Goal: Information Seeking & Learning: Check status

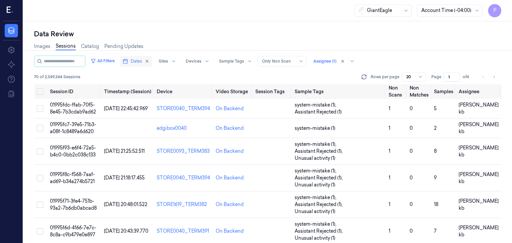
click at [140, 61] on span "Dates" at bounding box center [136, 61] width 11 height 6
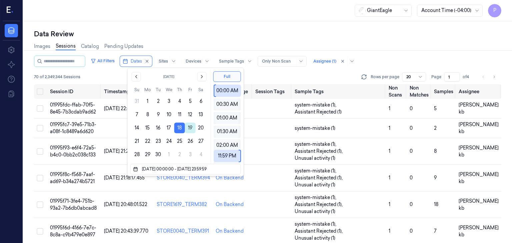
click at [190, 128] on button "19" at bounding box center [190, 128] width 11 height 11
click at [180, 127] on button "18" at bounding box center [179, 128] width 11 height 11
type input "[DATE] 00:00:00 - [DATE] 23:59:59"
click at [180, 128] on button "18" at bounding box center [179, 128] width 11 height 11
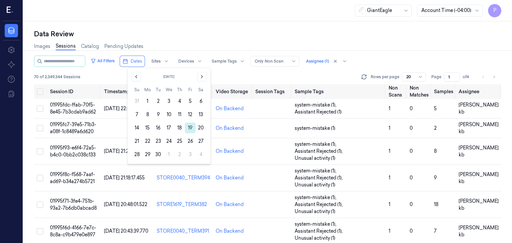
click at [191, 128] on button "19" at bounding box center [190, 128] width 11 height 11
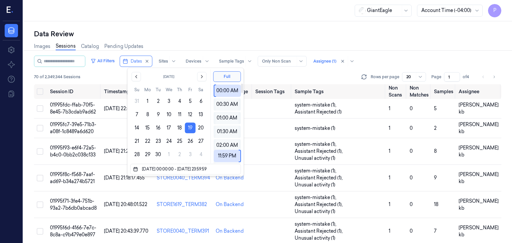
click at [303, 79] on div "70 of 2,349,344 Sessions Rows per page 20 Page 1 of 4" at bounding box center [267, 76] width 467 height 9
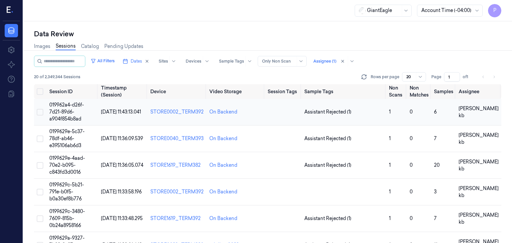
click at [67, 108] on td "019962a4-d26f-7d21-89d6-a904f854b8ad" at bounding box center [73, 112] width 52 height 27
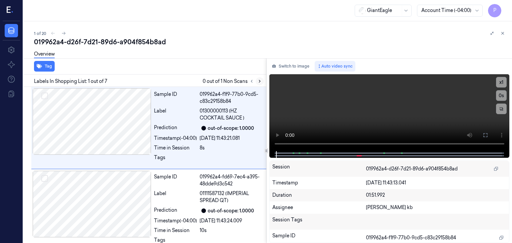
click at [260, 81] on icon at bounding box center [259, 81] width 5 height 5
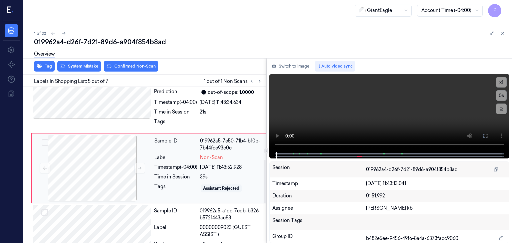
scroll to position [287, 0]
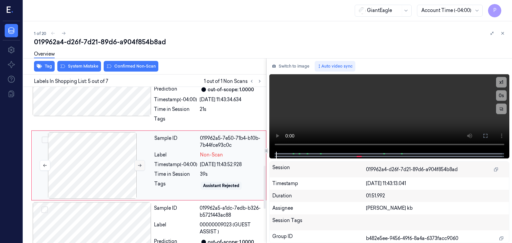
click at [138, 164] on icon at bounding box center [139, 165] width 5 height 5
click at [139, 163] on icon at bounding box center [139, 165] width 5 height 5
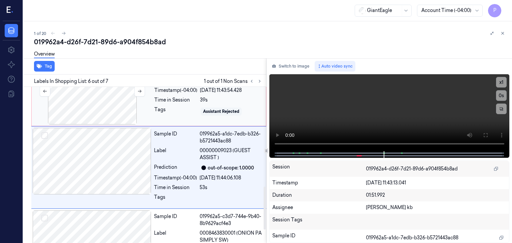
scroll to position [363, 0]
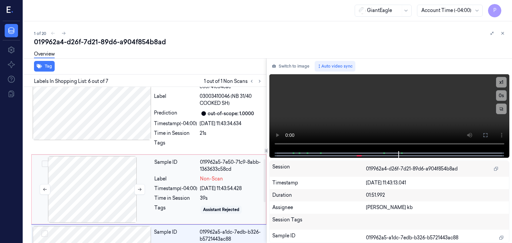
click at [94, 166] on div at bounding box center [92, 189] width 119 height 67
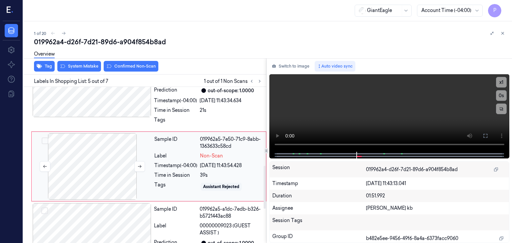
scroll to position [287, 0]
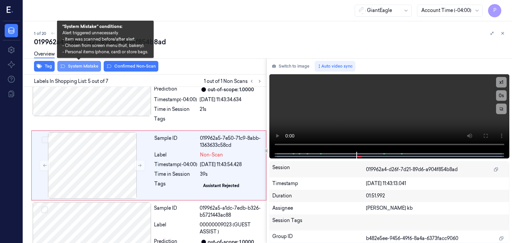
click at [90, 67] on button "System Mistake" at bounding box center [79, 66] width 44 height 11
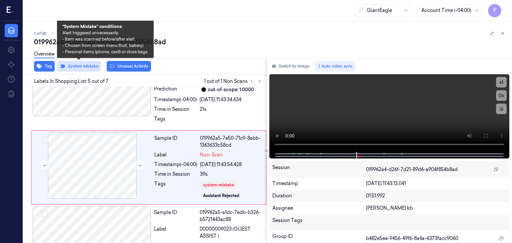
scroll to position [288, 0]
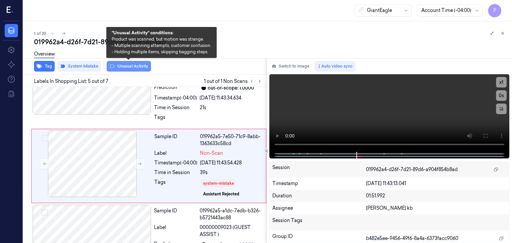
click at [134, 66] on button "Unusual Activity" at bounding box center [129, 66] width 44 height 11
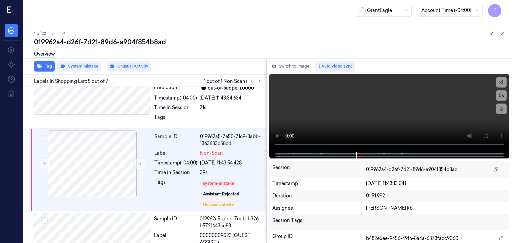
scroll to position [293, 0]
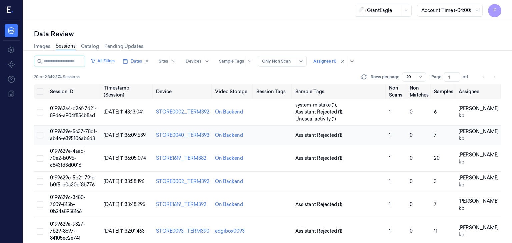
click at [79, 129] on span "0199629e-5c37-78df-ab46-e395106ab6d3" at bounding box center [73, 135] width 47 height 13
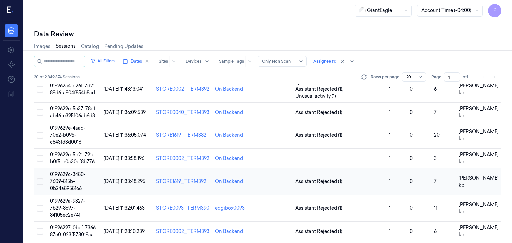
scroll to position [33, 0]
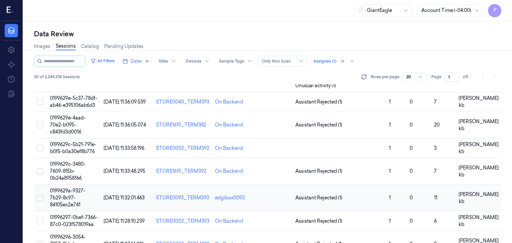
click at [80, 188] on span "0199629a-9327-7b29-8c97-84105ec2e741" at bounding box center [67, 198] width 35 height 20
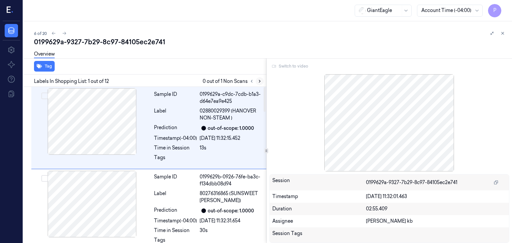
click at [259, 80] on icon at bounding box center [259, 81] width 1 height 2
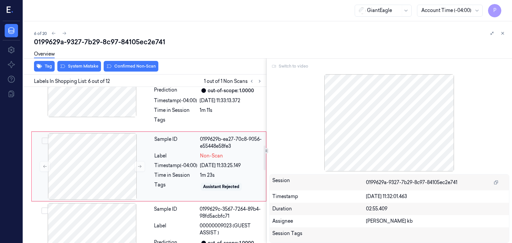
scroll to position [369, 0]
click at [108, 160] on div at bounding box center [92, 166] width 119 height 67
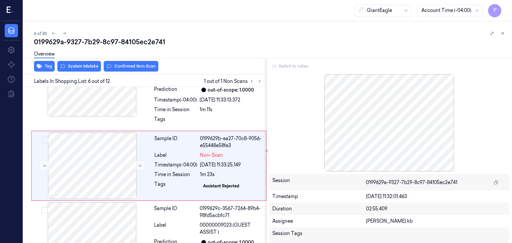
click at [285, 65] on div "Switch to video" at bounding box center [389, 66] width 240 height 11
click at [282, 66] on div "Switch to video" at bounding box center [389, 66] width 240 height 11
click at [283, 66] on div "Switch to video" at bounding box center [389, 66] width 240 height 11
click at [284, 66] on div "Switch to video" at bounding box center [389, 66] width 240 height 11
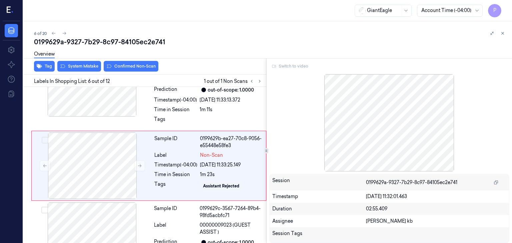
click at [363, 126] on div at bounding box center [389, 122] width 240 height 97
click at [279, 66] on div "Switch to video" at bounding box center [389, 66] width 240 height 11
click at [284, 66] on div "Switch to video" at bounding box center [389, 66] width 240 height 11
click at [275, 66] on div "Switch to video" at bounding box center [389, 66] width 240 height 11
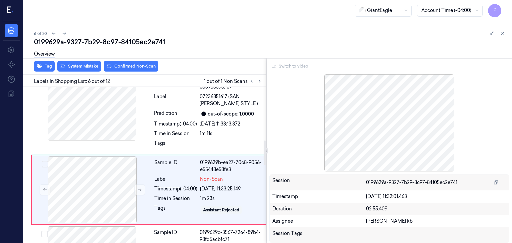
scroll to position [336, 0]
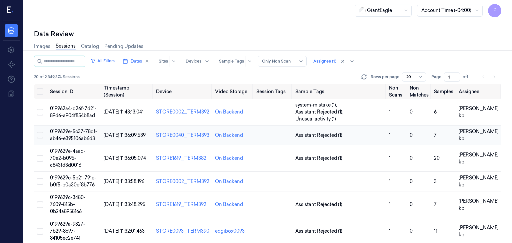
click at [82, 127] on td "0199629e-5c37-78df-ab46-e395106ab6d3" at bounding box center [74, 136] width 54 height 20
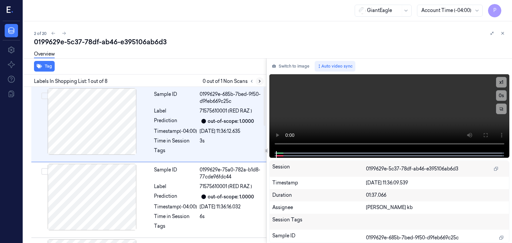
click at [259, 80] on icon at bounding box center [259, 81] width 5 height 5
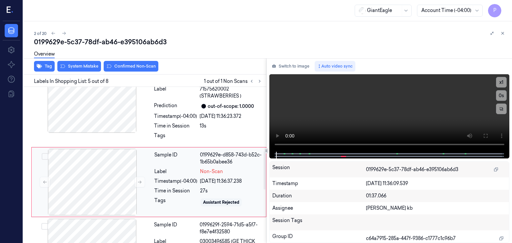
scroll to position [265, 0]
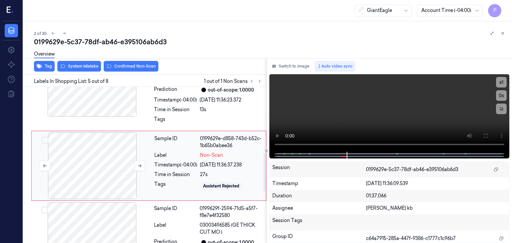
click at [93, 156] on div at bounding box center [92, 166] width 119 height 67
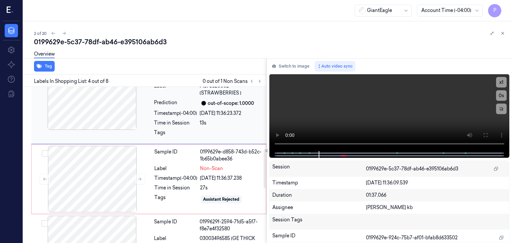
scroll to position [289, 0]
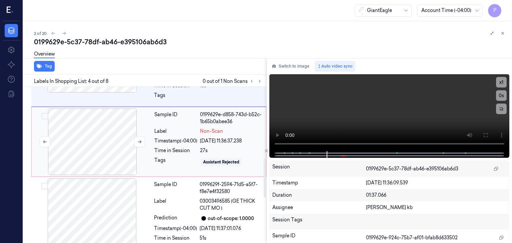
click at [117, 142] on div at bounding box center [92, 142] width 119 height 67
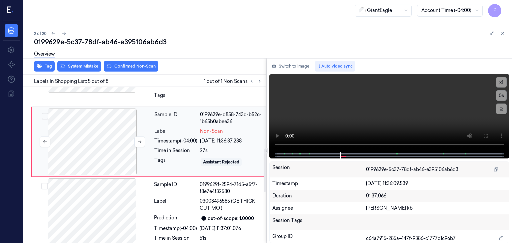
scroll to position [265, 0]
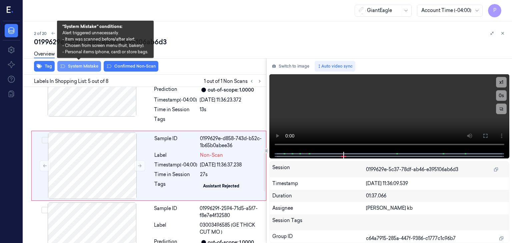
click at [93, 66] on button "System Mistake" at bounding box center [79, 66] width 44 height 11
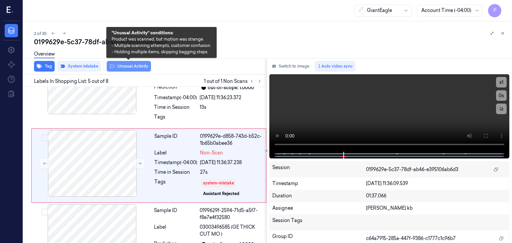
click at [134, 67] on button "Unusual Activity" at bounding box center [129, 66] width 44 height 11
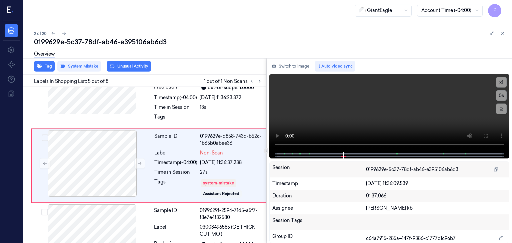
scroll to position [272, 0]
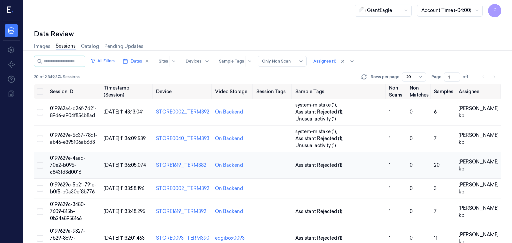
click at [78, 155] on span "0199629e-4aad-70e2-b095-c843fd3d0016" at bounding box center [68, 165] width 36 height 20
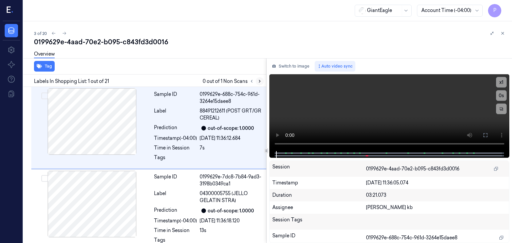
click at [260, 81] on icon at bounding box center [259, 81] width 1 height 2
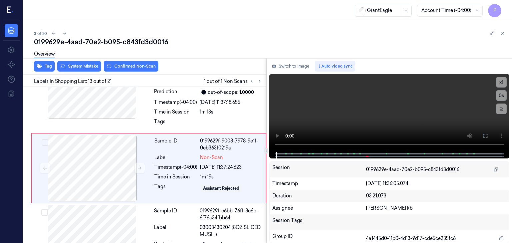
scroll to position [954, 0]
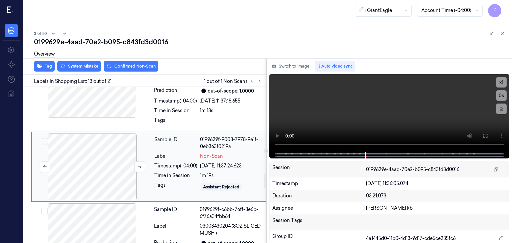
click at [125, 161] on div at bounding box center [92, 167] width 119 height 67
click at [96, 157] on div at bounding box center [92, 167] width 119 height 67
click at [88, 63] on button "System Mistake" at bounding box center [79, 66] width 44 height 11
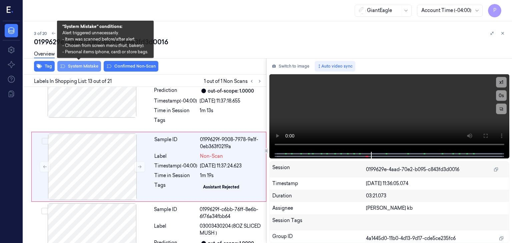
click at [88, 63] on button "System Mistake" at bounding box center [79, 66] width 44 height 11
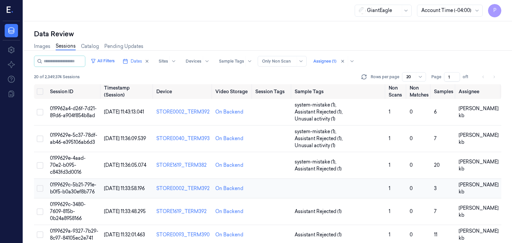
click at [70, 182] on span "0199629c-5b21-791e-b0f5-b0a30ef8b776" at bounding box center [73, 188] width 46 height 13
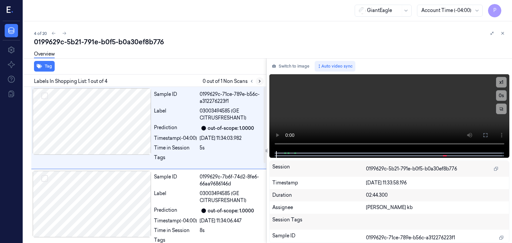
click at [262, 82] on div at bounding box center [256, 81] width 16 height 8
click at [260, 81] on icon at bounding box center [259, 81] width 1 height 2
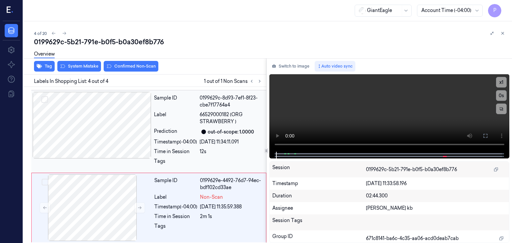
scroll to position [163, 0]
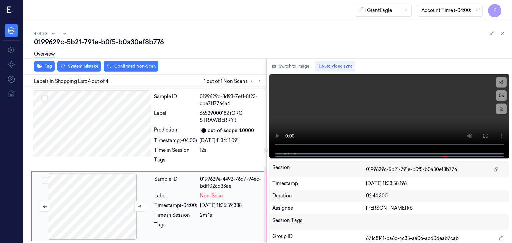
click at [135, 200] on div at bounding box center [92, 206] width 119 height 67
click at [138, 204] on icon at bounding box center [139, 206] width 5 height 5
click at [139, 205] on icon at bounding box center [139, 206] width 5 height 5
click at [140, 204] on icon at bounding box center [139, 206] width 5 height 5
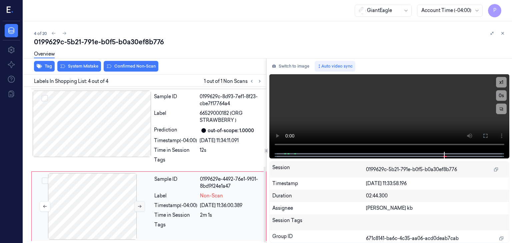
click at [140, 204] on icon at bounding box center [139, 206] width 5 height 5
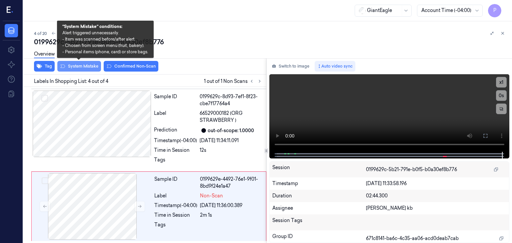
click at [80, 66] on button "System Mistake" at bounding box center [79, 66] width 44 height 11
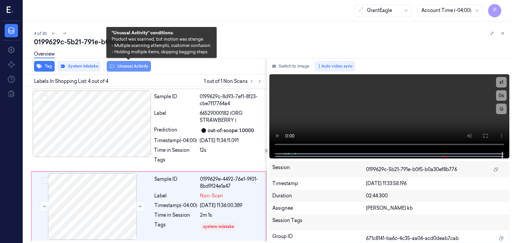
click at [131, 66] on button "Unusual Activity" at bounding box center [129, 66] width 44 height 11
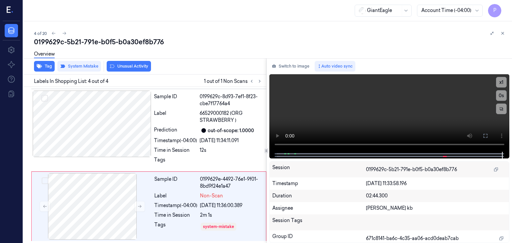
scroll to position [167, 0]
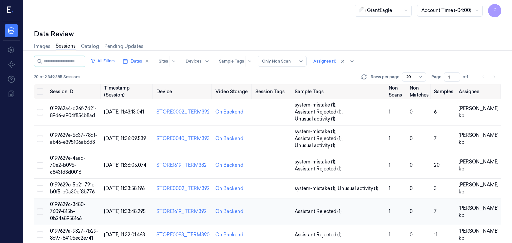
click at [62, 202] on span "0199629c-3480-7609-815b-0b24a8958166" at bounding box center [68, 212] width 36 height 20
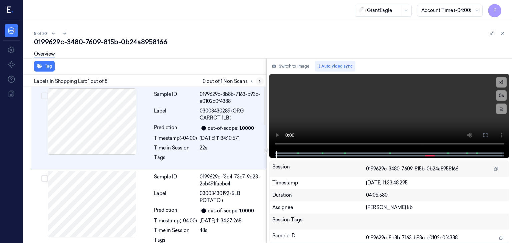
click at [257, 80] on icon at bounding box center [259, 81] width 5 height 5
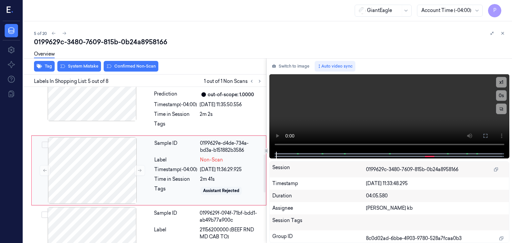
scroll to position [287, 0]
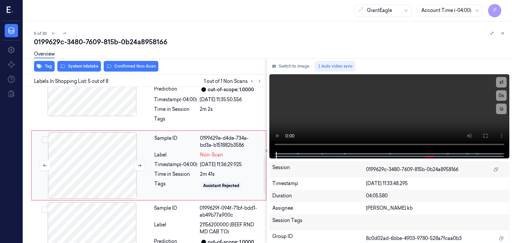
click at [118, 163] on div at bounding box center [92, 165] width 119 height 67
click at [139, 164] on icon at bounding box center [139, 165] width 5 height 5
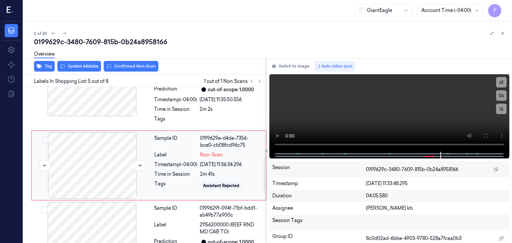
click at [109, 161] on div at bounding box center [92, 165] width 119 height 67
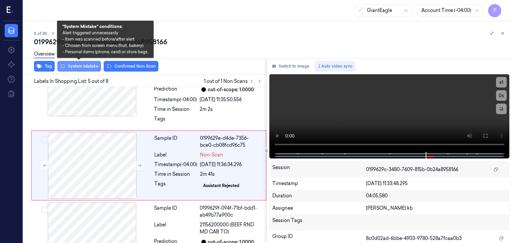
click at [83, 65] on button "System Mistake" at bounding box center [79, 66] width 44 height 11
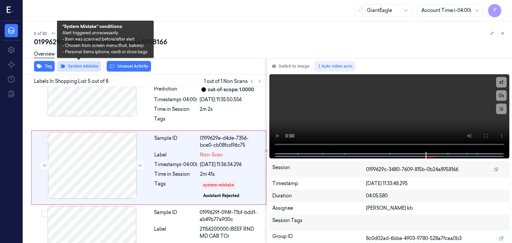
scroll to position [288, 0]
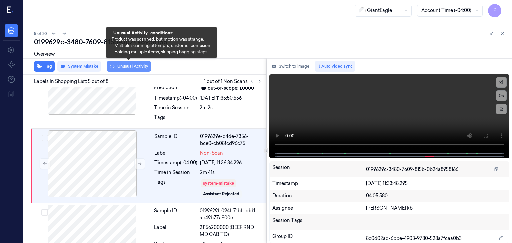
click at [122, 66] on button "Unusual Activity" at bounding box center [129, 66] width 44 height 11
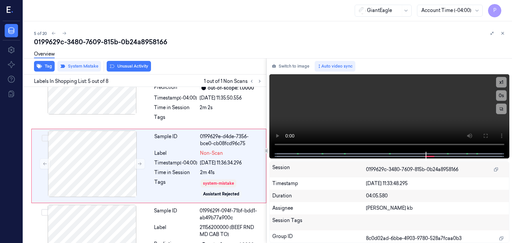
scroll to position [293, 0]
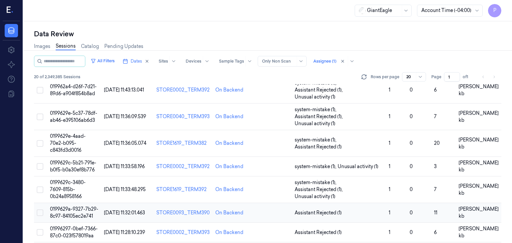
scroll to position [33, 0]
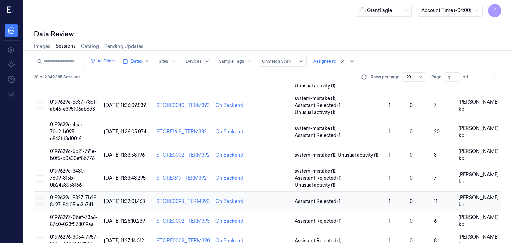
click at [86, 195] on span "0199629a-9327-7b29-8c97-84105ec2e741" at bounding box center [74, 201] width 48 height 13
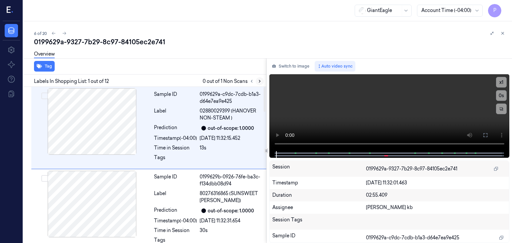
click at [260, 81] on icon at bounding box center [259, 81] width 5 height 5
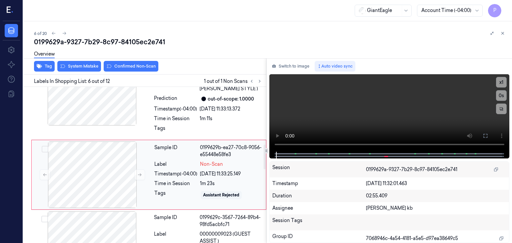
scroll to position [369, 0]
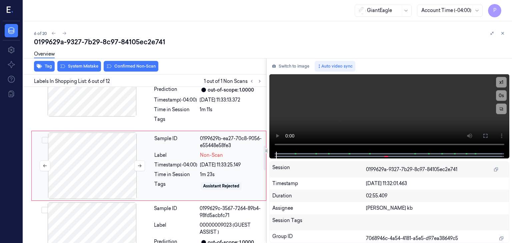
click at [100, 155] on div at bounding box center [92, 166] width 119 height 67
click at [139, 164] on icon at bounding box center [139, 166] width 5 height 5
click at [140, 164] on icon at bounding box center [139, 166] width 5 height 5
click at [91, 62] on div "Overview" at bounding box center [270, 55] width 473 height 17
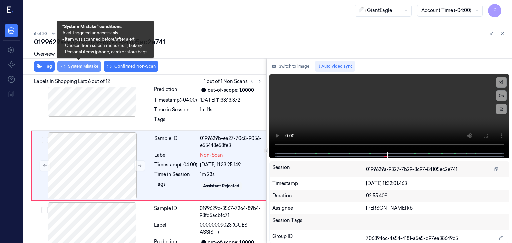
click at [91, 68] on button "System Mistake" at bounding box center [79, 66] width 44 height 11
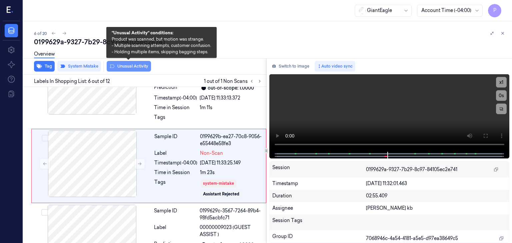
click at [127, 67] on button "Unusual Activity" at bounding box center [129, 66] width 44 height 11
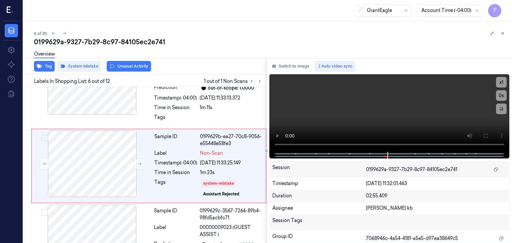
scroll to position [375, 0]
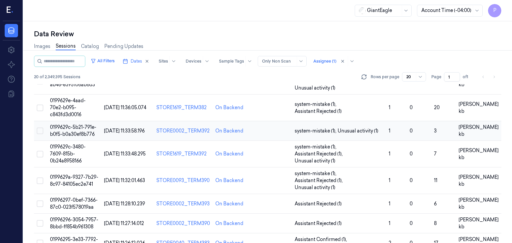
scroll to position [67, 0]
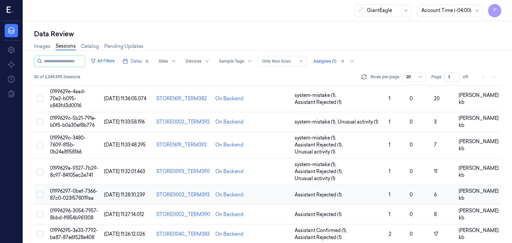
click at [76, 185] on td "01996297-0bef-7366-87c0-023f578019aa" at bounding box center [74, 195] width 54 height 20
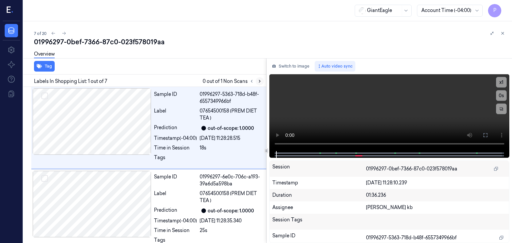
click at [259, 82] on icon at bounding box center [259, 81] width 5 height 5
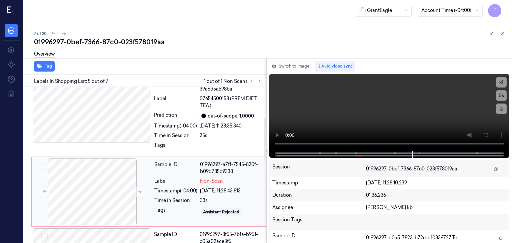
scroll to position [80, 0]
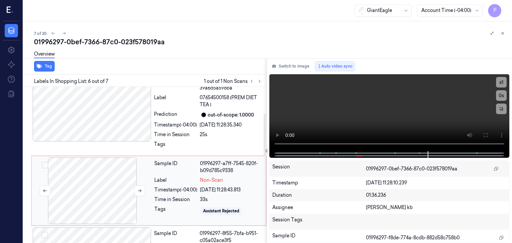
click at [107, 172] on div at bounding box center [92, 191] width 119 height 67
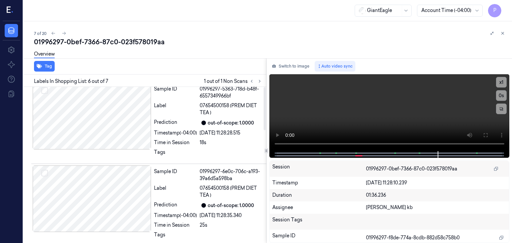
scroll to position [0, 0]
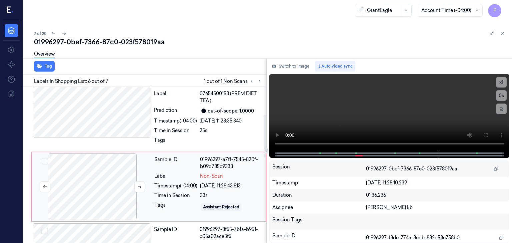
click at [120, 183] on div at bounding box center [92, 187] width 119 height 67
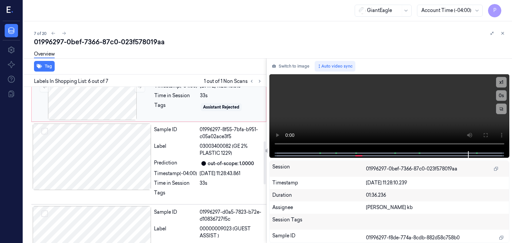
scroll to position [167, 0]
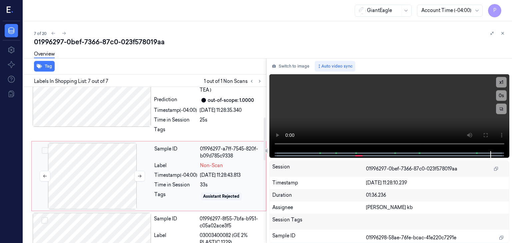
click at [130, 172] on div at bounding box center [92, 176] width 119 height 67
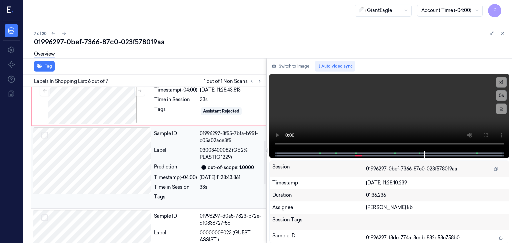
scroll to position [163, 0]
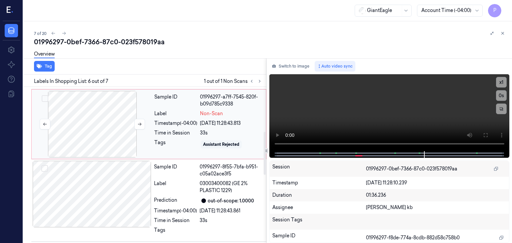
click at [117, 126] on div at bounding box center [92, 124] width 119 height 67
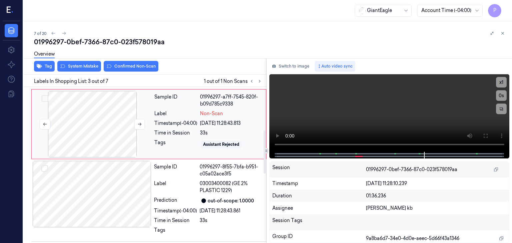
scroll to position [121, 0]
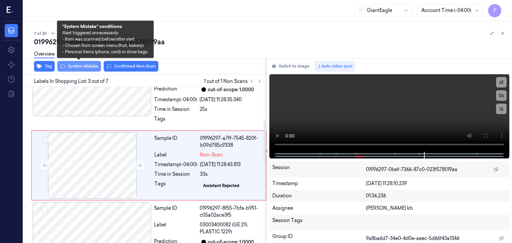
click at [87, 65] on button "System Mistake" at bounding box center [79, 66] width 44 height 11
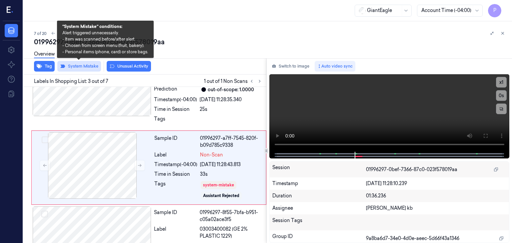
scroll to position [123, 0]
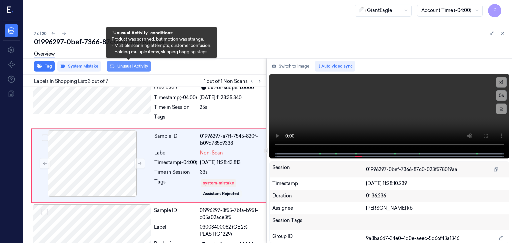
click at [137, 66] on button "Unusual Activity" at bounding box center [129, 66] width 44 height 11
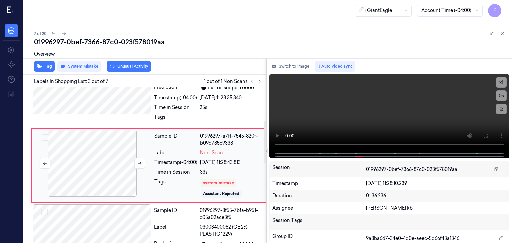
scroll to position [128, 0]
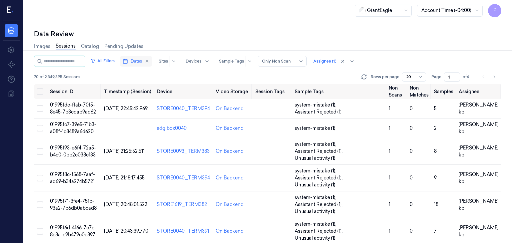
click at [142, 59] on span "Dates" at bounding box center [136, 61] width 11 height 6
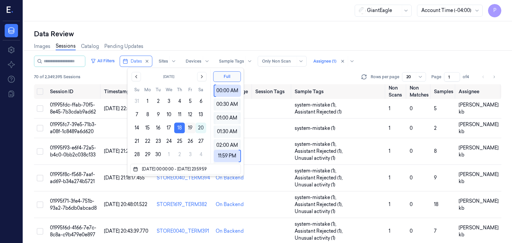
click at [191, 127] on button "19" at bounding box center [190, 128] width 11 height 11
click at [180, 128] on button "18" at bounding box center [179, 128] width 11 height 11
type input "[DATE] 00:00:00 - [DATE] 23:59:59"
click at [179, 128] on button "18" at bounding box center [179, 128] width 11 height 11
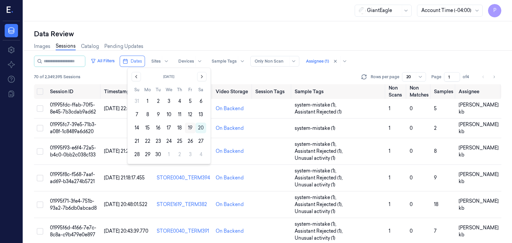
click at [189, 128] on button "19" at bounding box center [190, 128] width 11 height 11
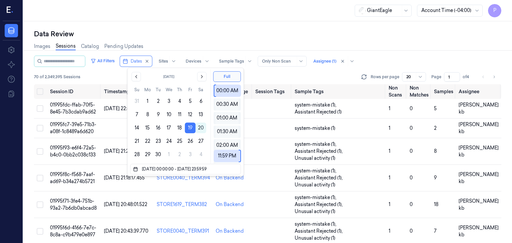
click at [281, 74] on div "70 of 2,349,395 Sessions Rows per page 20 Page 1 of 4" at bounding box center [267, 76] width 467 height 9
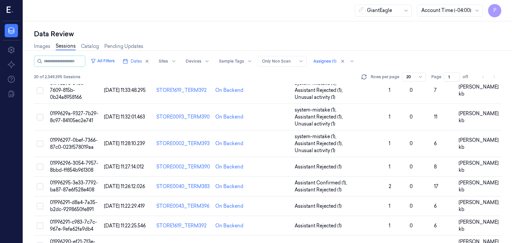
scroll to position [133, 0]
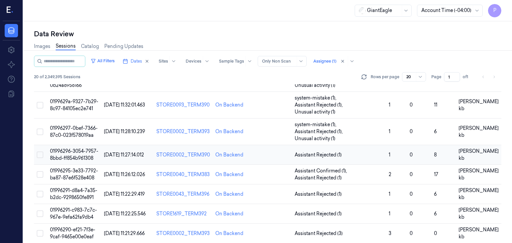
click at [80, 148] on span "01996296-3054-7957-8bbd-ff854b961308" at bounding box center [74, 154] width 48 height 13
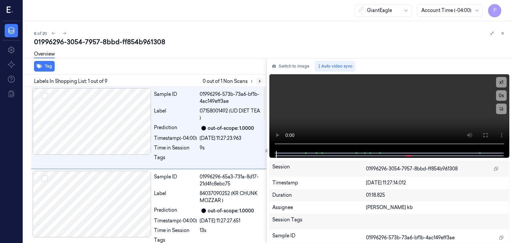
click at [260, 80] on icon at bounding box center [259, 81] width 5 height 5
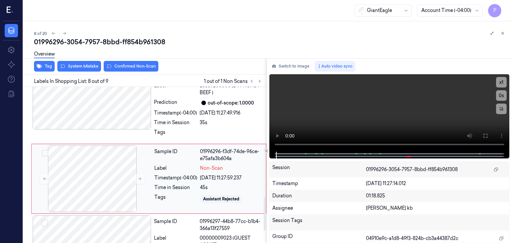
scroll to position [534, 0]
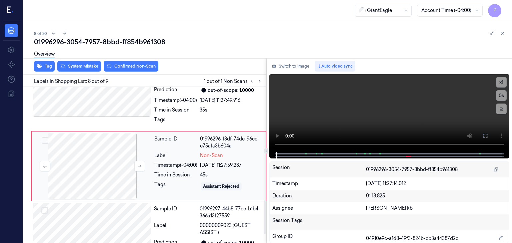
click at [108, 164] on div at bounding box center [92, 166] width 119 height 67
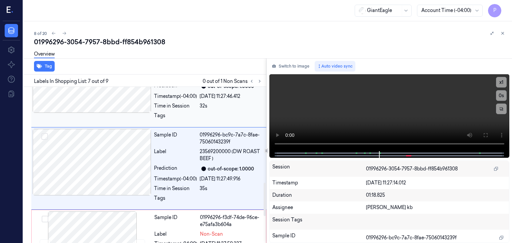
scroll to position [458, 0]
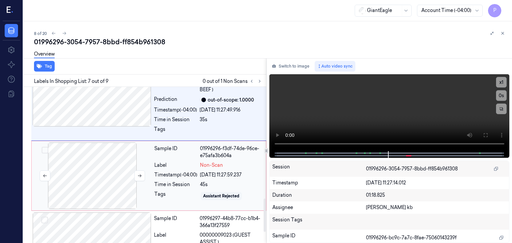
click at [89, 162] on div at bounding box center [92, 176] width 119 height 67
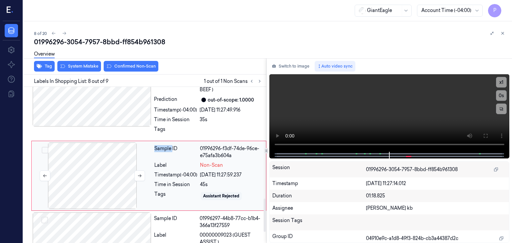
click at [89, 162] on div at bounding box center [92, 176] width 119 height 67
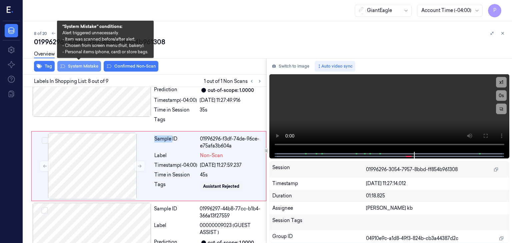
click at [76, 66] on button "System Mistake" at bounding box center [79, 66] width 44 height 11
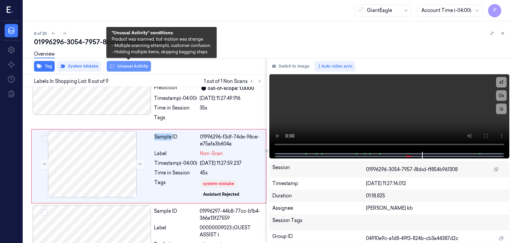
click at [125, 66] on button "Unusual Activity" at bounding box center [129, 66] width 44 height 11
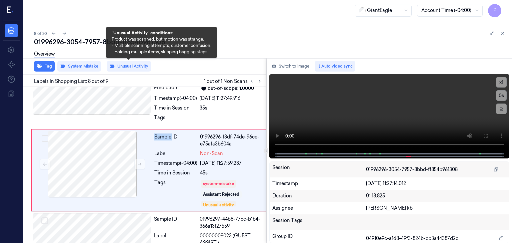
scroll to position [540, 0]
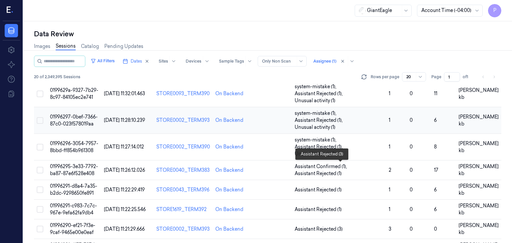
scroll to position [167, 0]
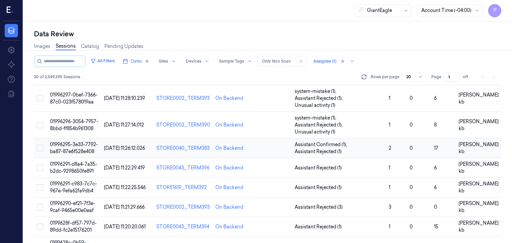
click at [73, 142] on span "01996295-3e33-7792-ba87-87e6f528e408" at bounding box center [74, 148] width 48 height 13
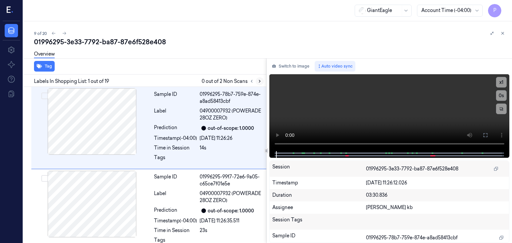
click at [259, 81] on icon at bounding box center [259, 81] width 5 height 5
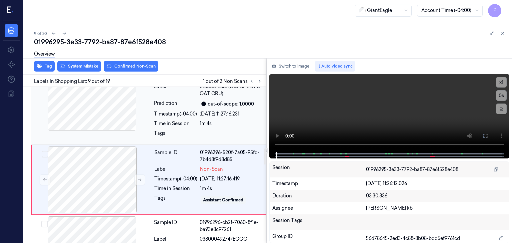
scroll to position [617, 0]
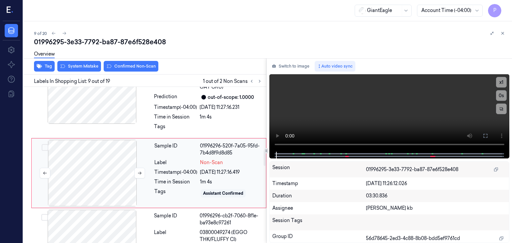
click at [104, 166] on div at bounding box center [92, 173] width 119 height 67
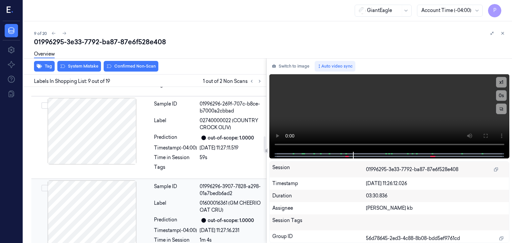
scroll to position [483, 0]
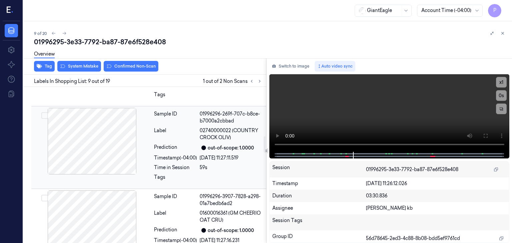
click at [115, 131] on div at bounding box center [92, 141] width 119 height 67
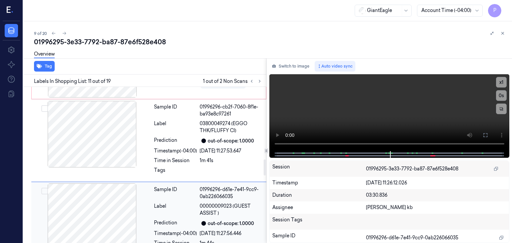
scroll to position [709, 0]
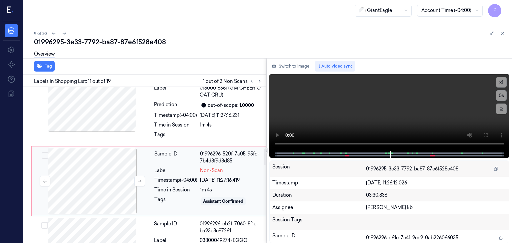
click at [94, 162] on div at bounding box center [92, 181] width 119 height 67
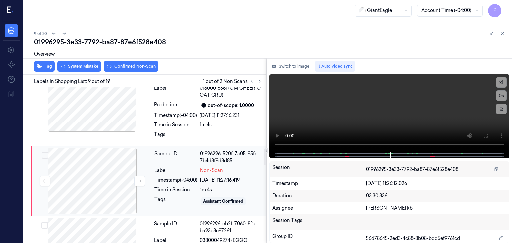
scroll to position [617, 0]
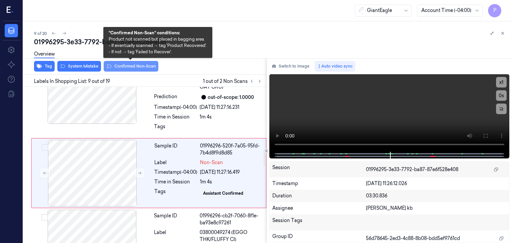
click at [133, 64] on button "Confirmed Non-Scan" at bounding box center [131, 66] width 55 height 11
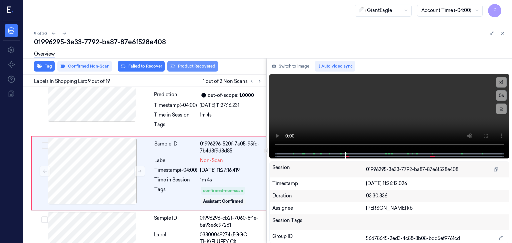
click at [189, 67] on button "Product Recovered" at bounding box center [192, 66] width 51 height 11
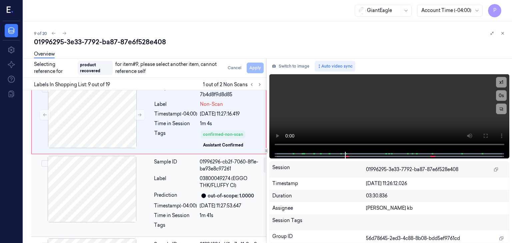
scroll to position [685, 0]
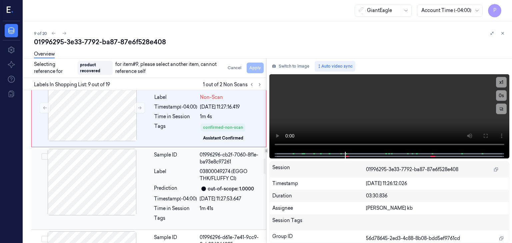
click at [45, 153] on button "Select row" at bounding box center [44, 156] width 7 height 7
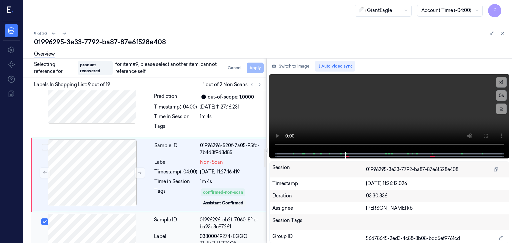
click at [121, 219] on div at bounding box center [92, 247] width 119 height 67
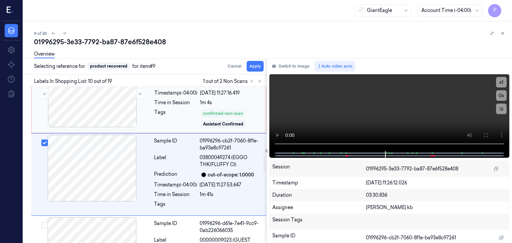
scroll to position [697, 0]
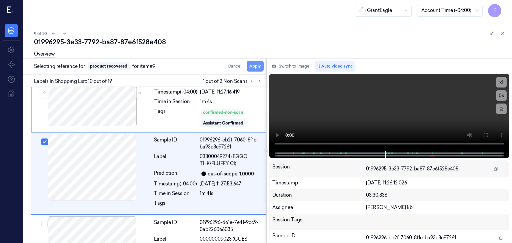
click at [254, 68] on button "Apply" at bounding box center [255, 66] width 17 height 11
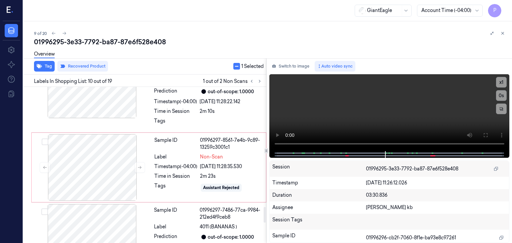
scroll to position [1206, 0]
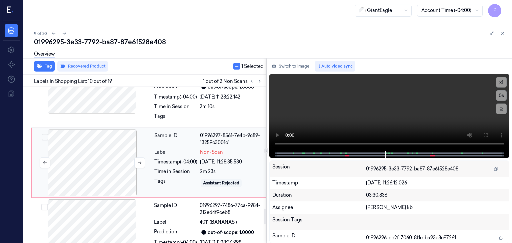
click at [126, 146] on div at bounding box center [92, 163] width 119 height 67
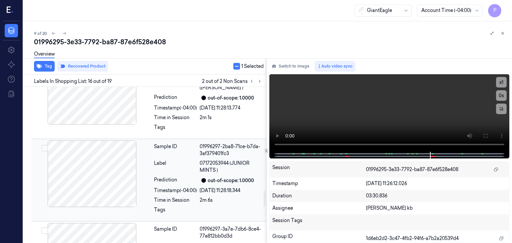
scroll to position [1027, 0]
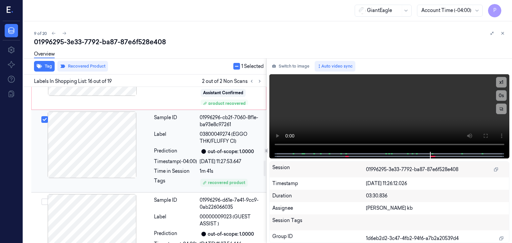
click at [42, 116] on button "Select row" at bounding box center [44, 119] width 7 height 7
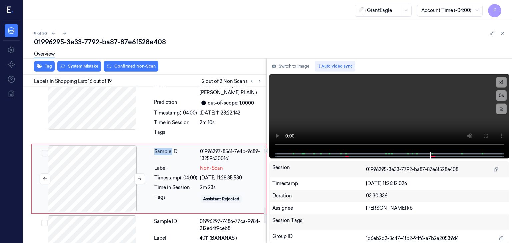
scroll to position [1194, 0]
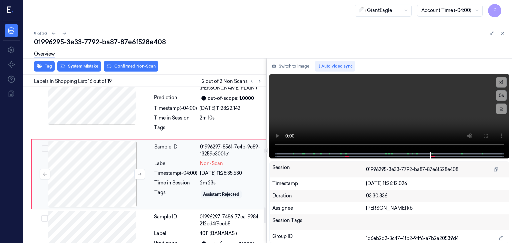
click at [86, 155] on div at bounding box center [92, 174] width 119 height 67
click at [110, 154] on div at bounding box center [92, 174] width 119 height 67
click at [102, 162] on div at bounding box center [92, 174] width 119 height 67
click at [140, 172] on icon at bounding box center [139, 174] width 5 height 5
click at [102, 160] on div at bounding box center [92, 174] width 119 height 67
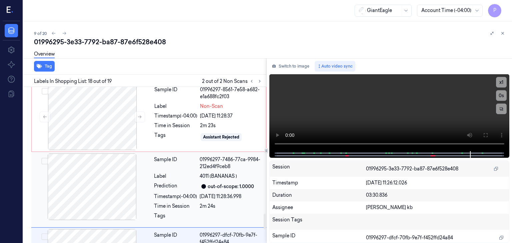
scroll to position [1246, 0]
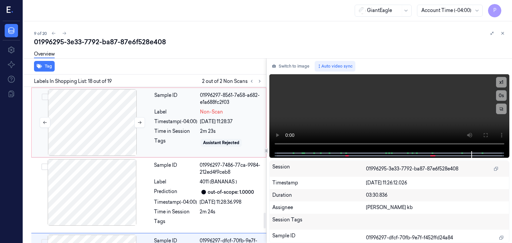
click at [104, 115] on div at bounding box center [92, 122] width 119 height 67
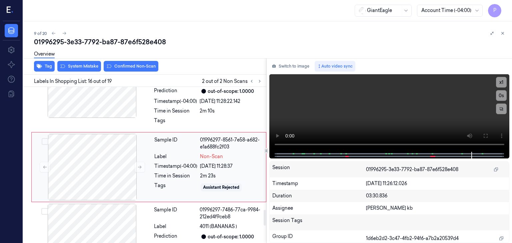
scroll to position [1194, 0]
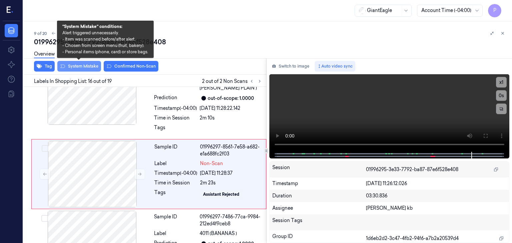
click at [82, 66] on button "System Mistake" at bounding box center [79, 66] width 44 height 11
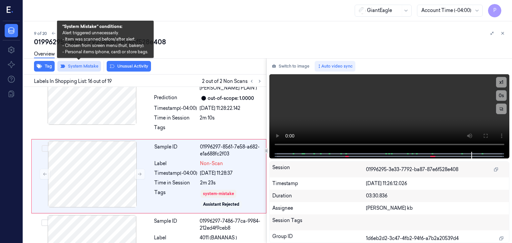
scroll to position [1196, 0]
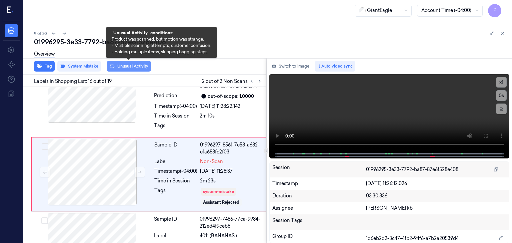
click at [127, 64] on button "Unusual Activity" at bounding box center [129, 66] width 44 height 11
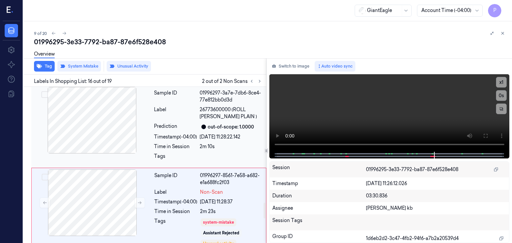
scroll to position [1134, 0]
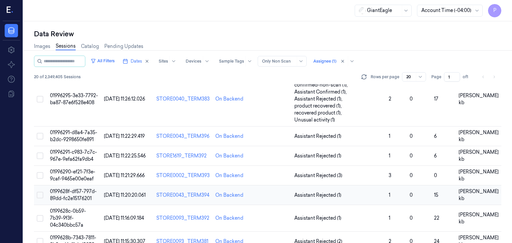
scroll to position [200, 0]
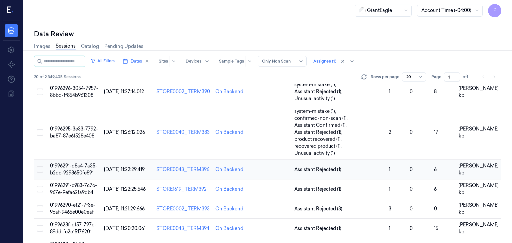
click at [79, 163] on span "01996291-d8a4-7a35-b2dc-9298650fe891" at bounding box center [73, 169] width 47 height 13
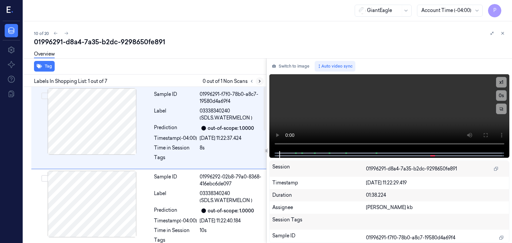
click at [259, 81] on icon at bounding box center [259, 81] width 5 height 5
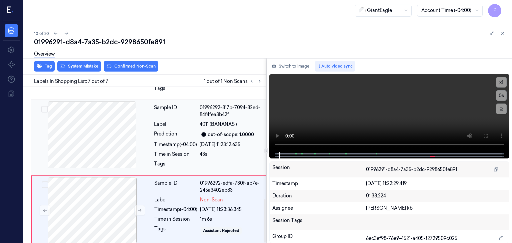
scroll to position [404, 0]
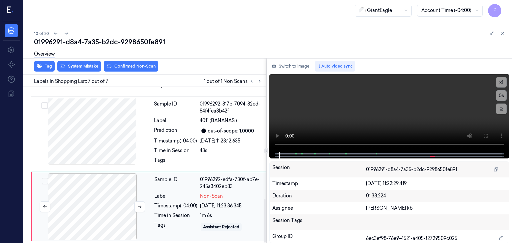
click at [123, 199] on div at bounding box center [92, 207] width 119 height 67
click at [116, 205] on div at bounding box center [92, 207] width 119 height 67
click at [111, 190] on div at bounding box center [92, 207] width 119 height 67
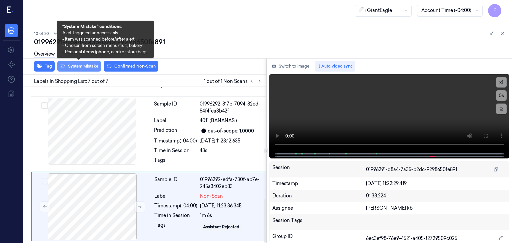
click at [91, 65] on button "System Mistake" at bounding box center [79, 66] width 44 height 11
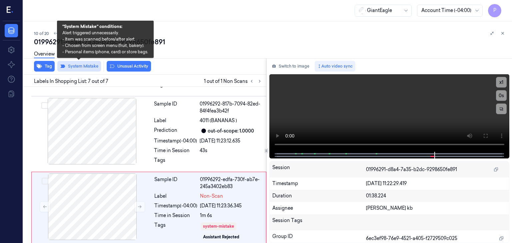
scroll to position [408, 0]
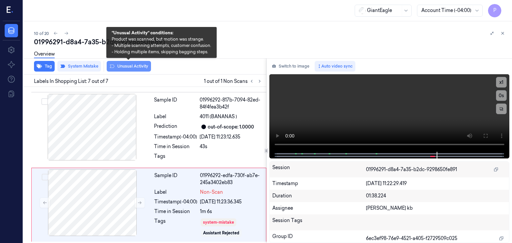
click at [123, 67] on button "Unusual Activity" at bounding box center [129, 66] width 44 height 11
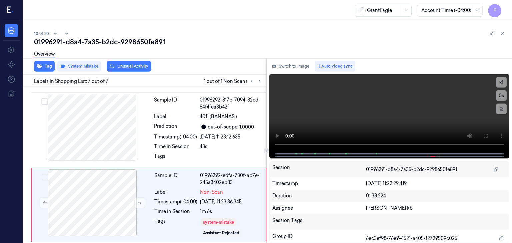
scroll to position [416, 0]
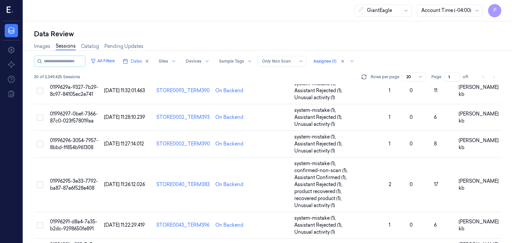
scroll to position [167, 0]
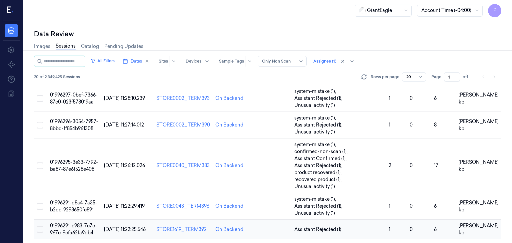
click at [68, 223] on span "01996291-c983-7c7c-967e-9efa62fa9db4" at bounding box center [73, 229] width 47 height 13
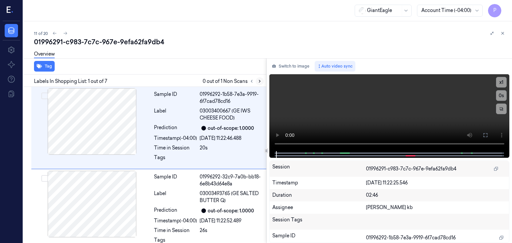
click at [260, 80] on icon at bounding box center [259, 81] width 5 height 5
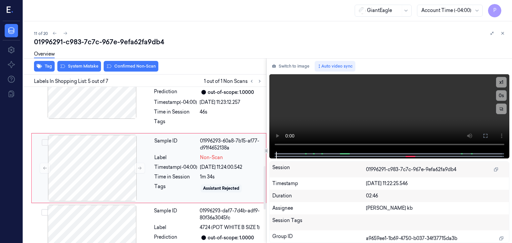
scroll to position [287, 0]
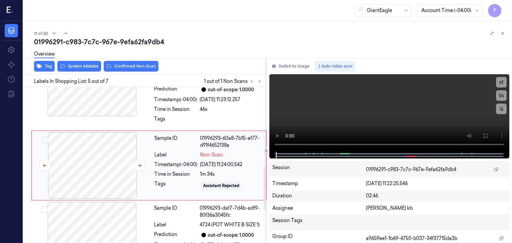
click at [99, 170] on div at bounding box center [92, 165] width 119 height 67
click at [138, 164] on icon at bounding box center [139, 165] width 5 height 5
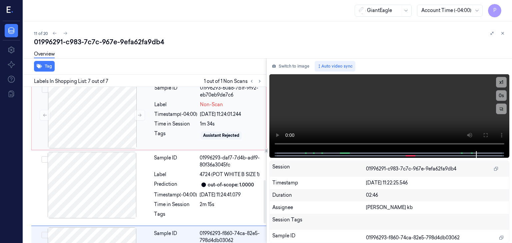
scroll to position [304, 0]
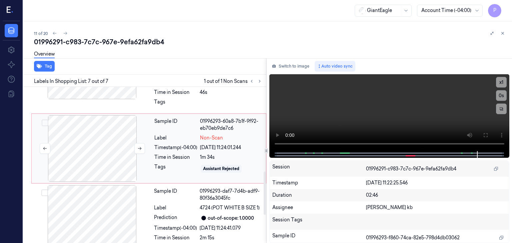
click at [131, 137] on div at bounding box center [92, 148] width 119 height 67
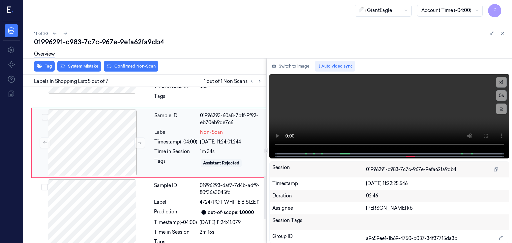
scroll to position [320, 0]
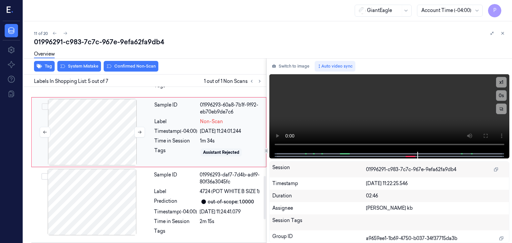
click at [113, 127] on div at bounding box center [92, 132] width 119 height 67
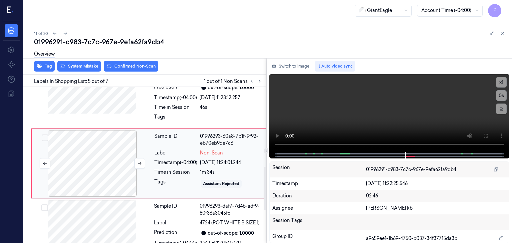
scroll to position [287, 0]
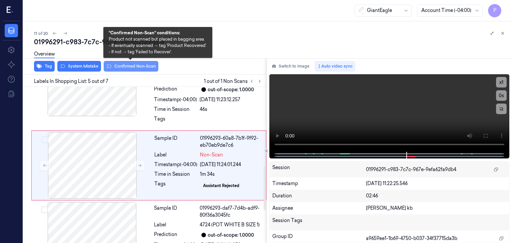
click at [126, 65] on button "Confirmed Non-Scan" at bounding box center [131, 66] width 55 height 11
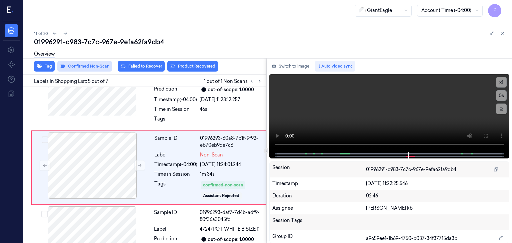
scroll to position [288, 0]
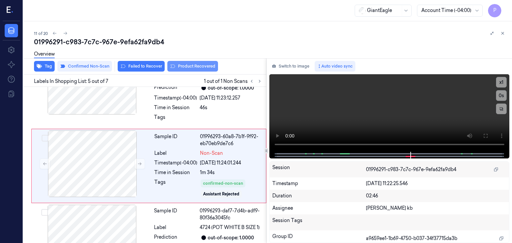
click at [198, 67] on button "Product Recovered" at bounding box center [192, 66] width 51 height 11
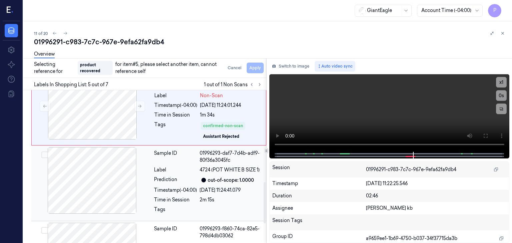
scroll to position [355, 0]
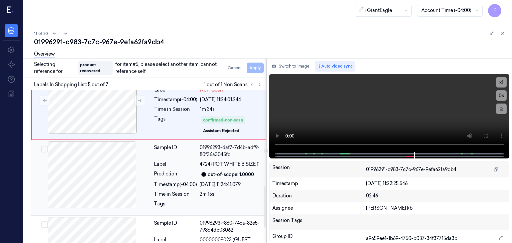
click at [45, 147] on button "Select row" at bounding box center [44, 149] width 7 height 7
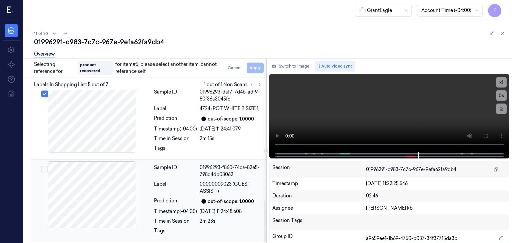
scroll to position [411, 0]
click at [145, 101] on div at bounding box center [92, 119] width 119 height 67
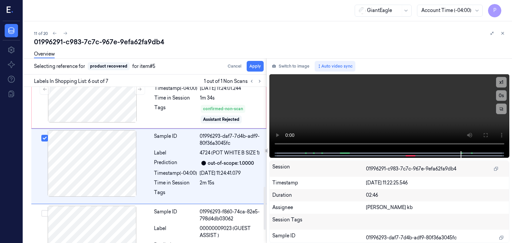
scroll to position [363, 0]
click at [255, 65] on button "Apply" at bounding box center [255, 66] width 17 height 11
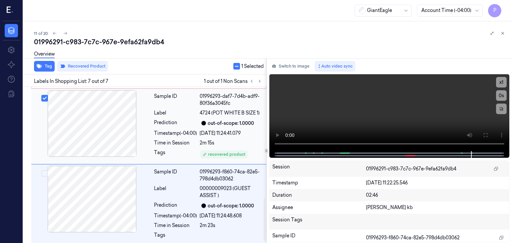
scroll to position [416, 0]
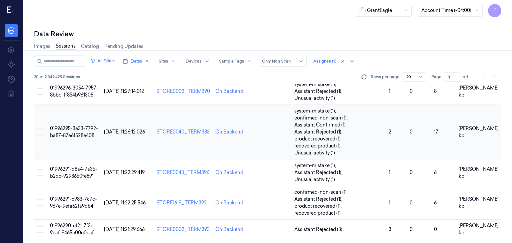
scroll to position [233, 0]
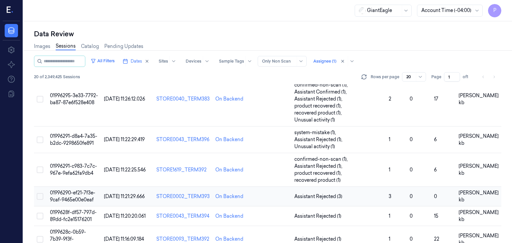
click at [83, 190] on span "01996290-ef21-7f3e-9caf-9465e00e0eaf" at bounding box center [72, 196] width 45 height 13
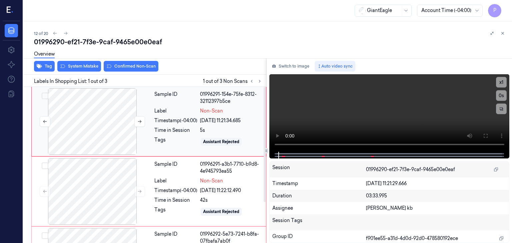
click at [116, 123] on div at bounding box center [92, 121] width 119 height 67
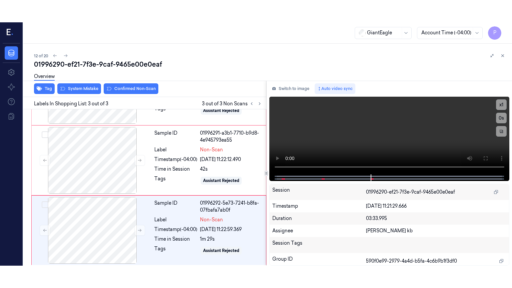
scroll to position [55, 0]
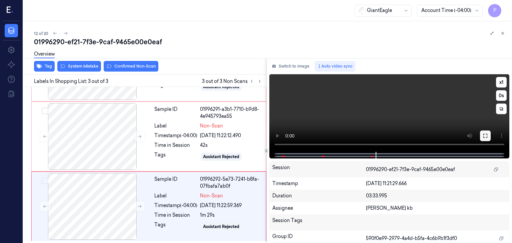
click at [485, 136] on icon at bounding box center [485, 135] width 5 height 5
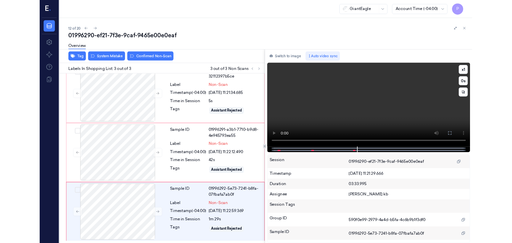
scroll to position [10, 0]
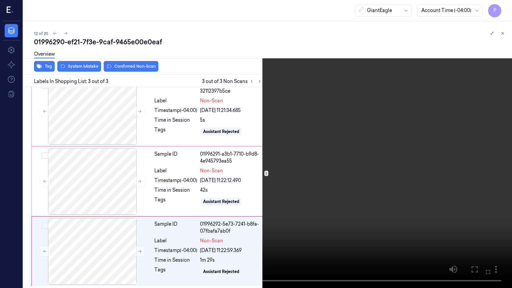
click at [0, 0] on icon at bounding box center [0, 0] width 0 height 0
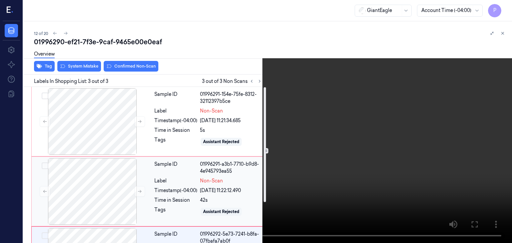
scroll to position [0, 0]
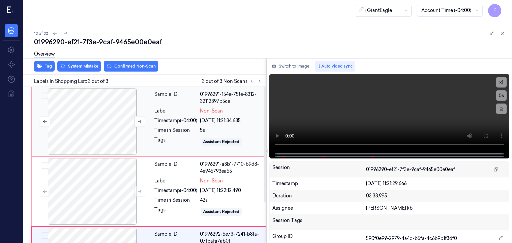
click at [108, 112] on div at bounding box center [92, 121] width 119 height 67
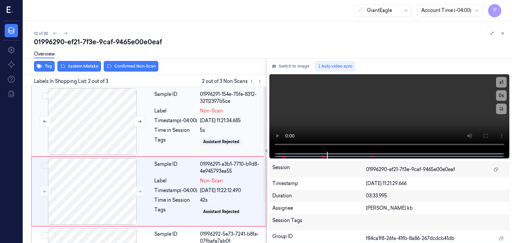
click at [91, 117] on div at bounding box center [92, 121] width 119 height 67
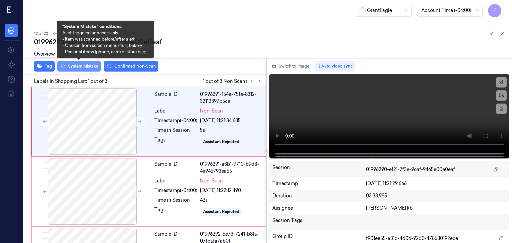
click at [87, 66] on button "System Mistake" at bounding box center [79, 66] width 44 height 11
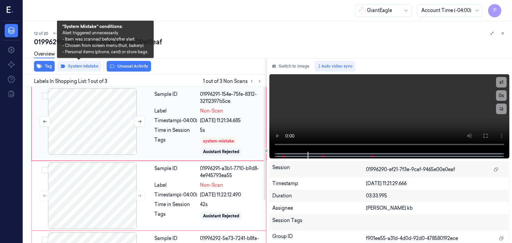
click at [97, 116] on div at bounding box center [92, 121] width 119 height 67
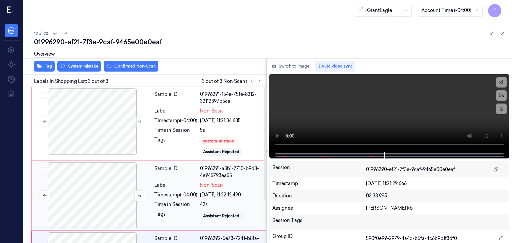
click at [104, 190] on div at bounding box center [92, 196] width 119 height 67
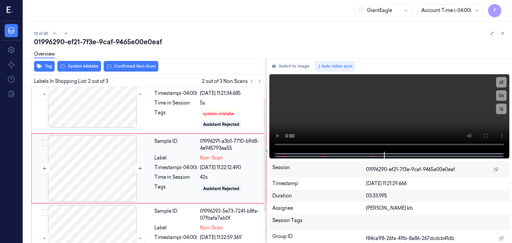
scroll to position [30, 0]
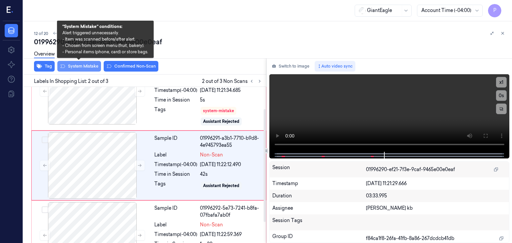
click at [88, 66] on button "System Mistake" at bounding box center [79, 66] width 44 height 11
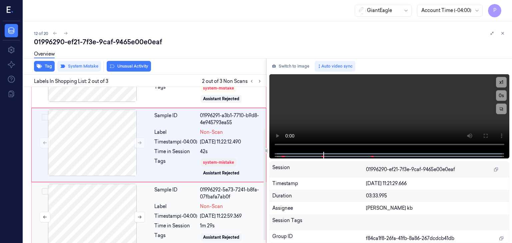
scroll to position [63, 0]
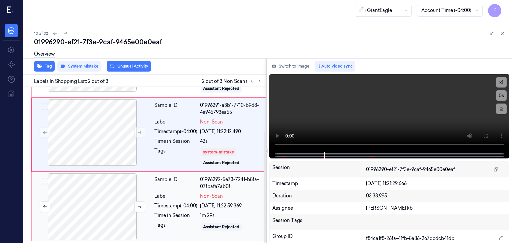
click at [111, 192] on div at bounding box center [92, 207] width 119 height 67
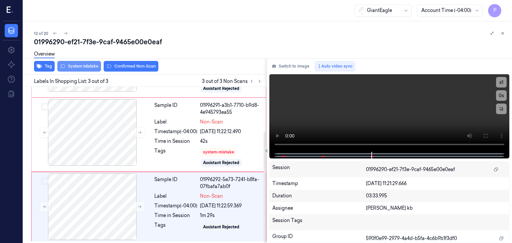
click at [84, 64] on button "System Mistake" at bounding box center [79, 66] width 44 height 11
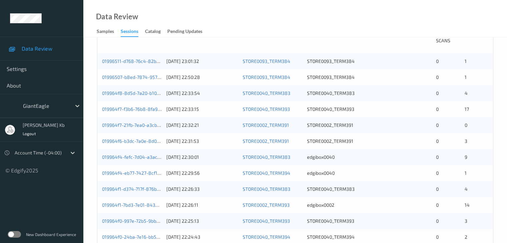
scroll to position [167, 0]
